Goal: Information Seeking & Learning: Learn about a topic

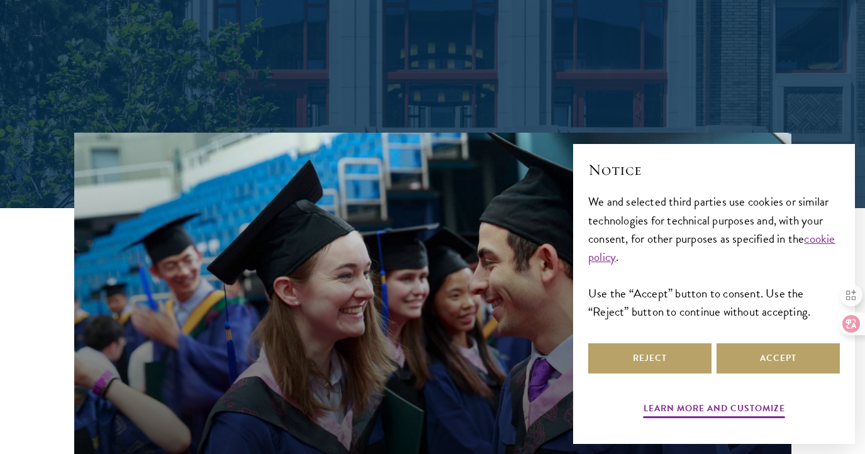
scroll to position [431, 0]
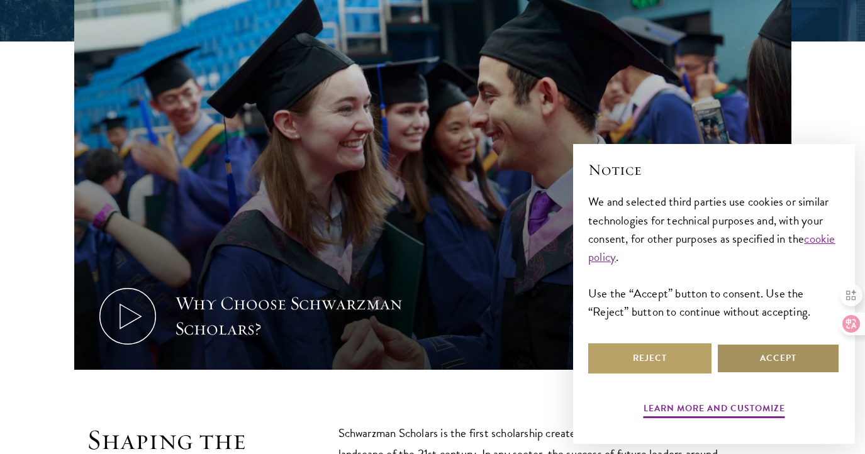
click at [741, 353] on button "Accept" at bounding box center [777, 358] width 123 height 30
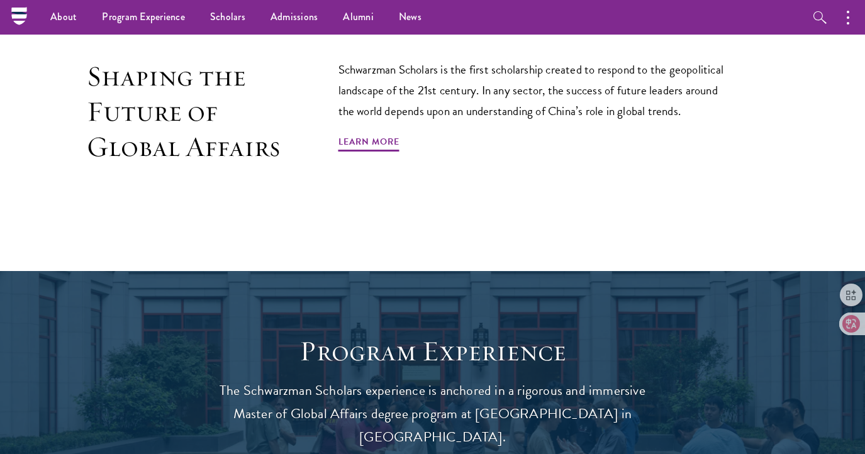
scroll to position [746, 0]
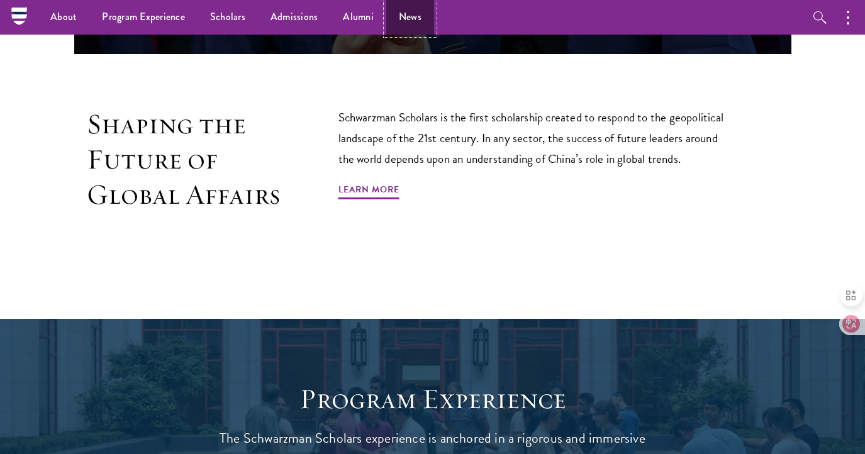
click at [406, 16] on link "News" at bounding box center [410, 17] width 48 height 35
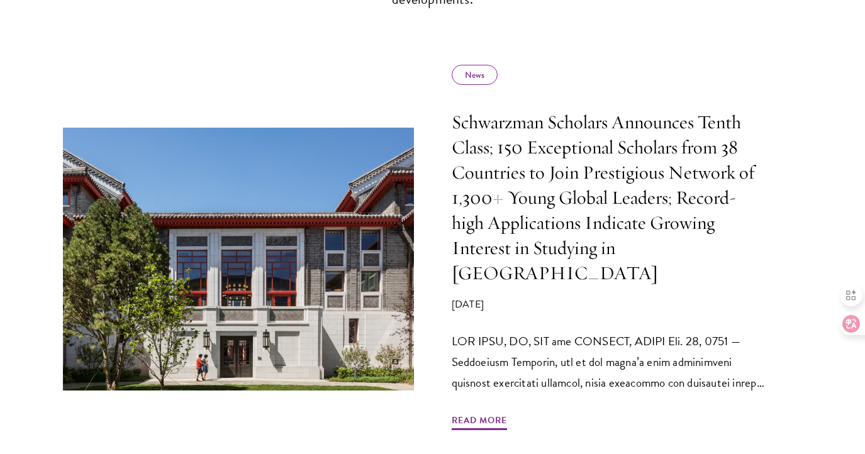
scroll to position [610, 0]
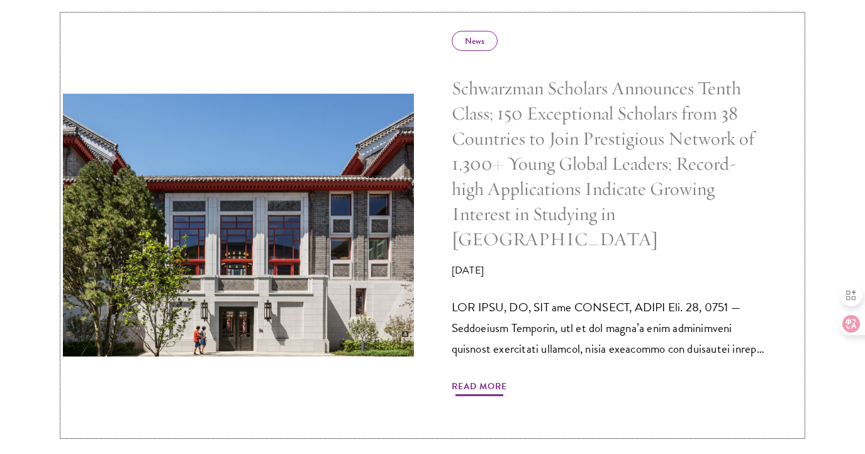
click at [485, 379] on span "Read More" at bounding box center [479, 388] width 55 height 19
